Goal: Subscribe to service/newsletter: Subscribe to service/newsletter

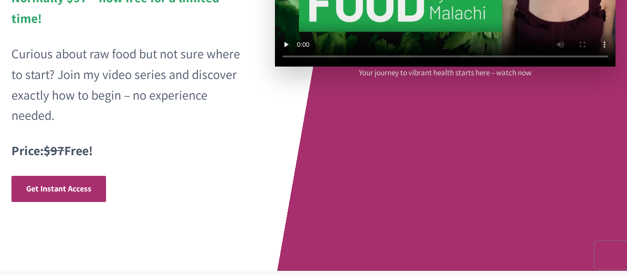
scroll to position [222, 0]
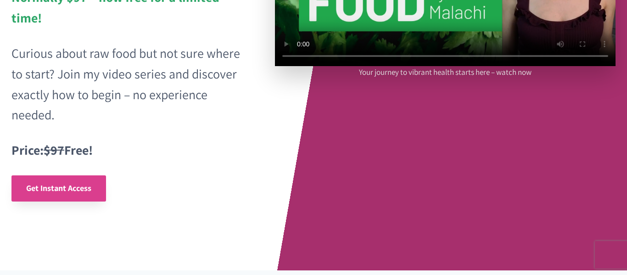
click at [59, 186] on span "Get Instant Access" at bounding box center [58, 188] width 65 height 11
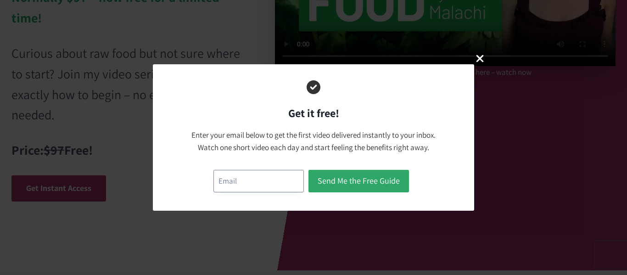
click at [238, 184] on input "email" at bounding box center [258, 181] width 90 height 22
type input "[EMAIL_ADDRESS][DOMAIN_NAME]"
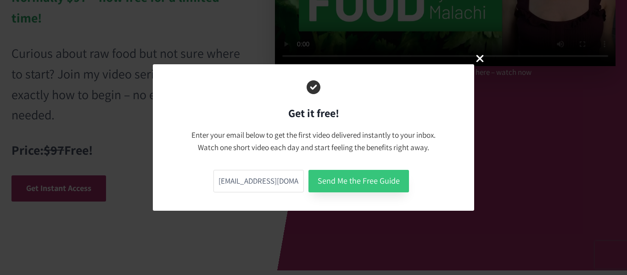
click at [338, 179] on button "Send Me the Free Guide" at bounding box center [358, 181] width 101 height 22
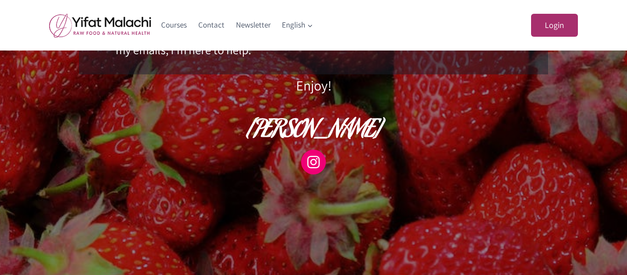
scroll to position [426, 0]
